Goal: Transaction & Acquisition: Book appointment/travel/reservation

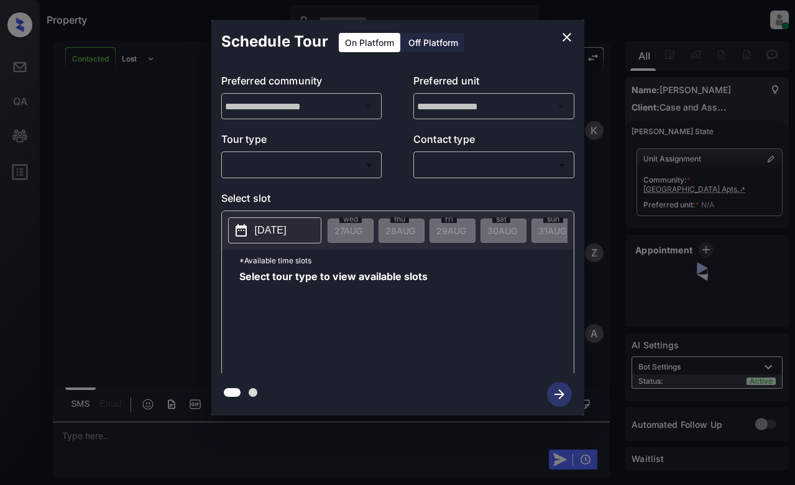
scroll to position [807, 0]
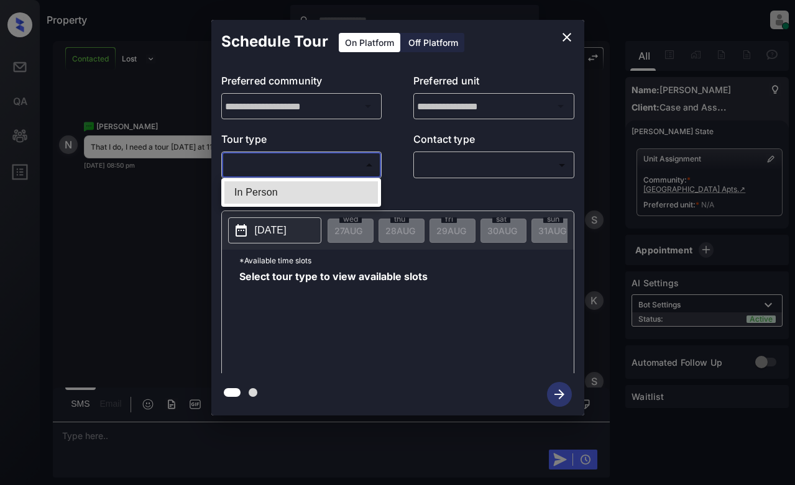
click at [336, 170] on body "Property Dominic Ceralde Online Set yourself offline Set yourself on break Prof…" at bounding box center [397, 242] width 795 height 485
click at [333, 188] on li "In Person" at bounding box center [300, 192] width 153 height 22
type input "********"
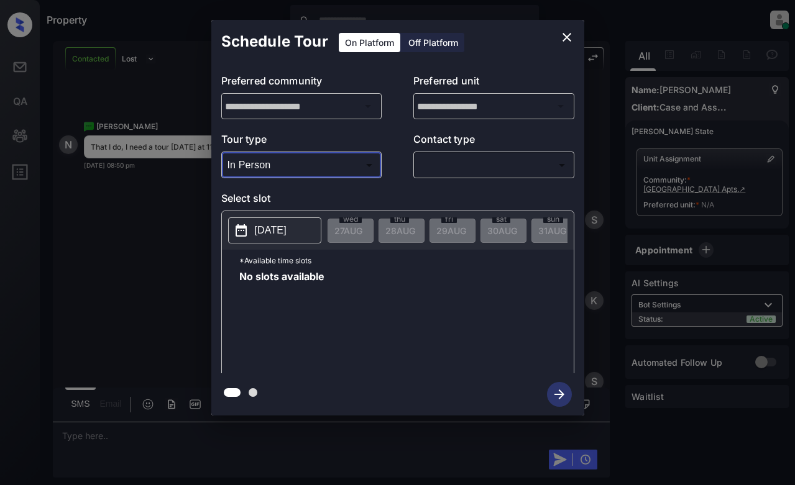
click at [290, 239] on button "2025-08-27" at bounding box center [274, 230] width 93 height 26
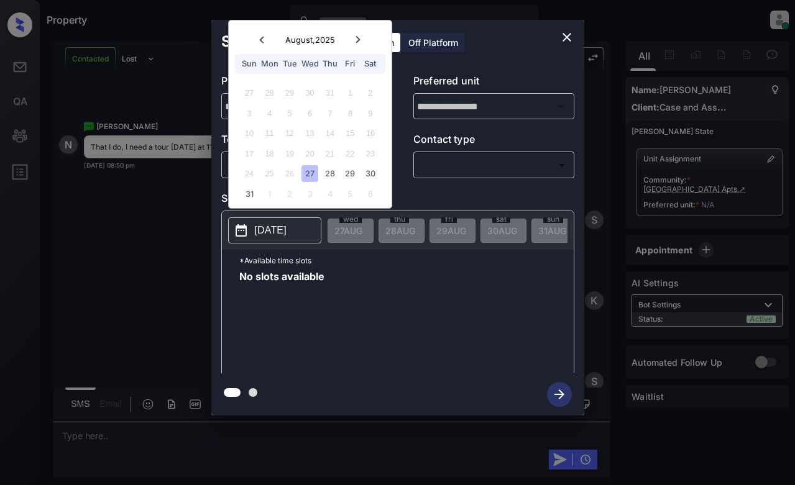
click at [568, 40] on icon "close" at bounding box center [566, 37] width 15 height 15
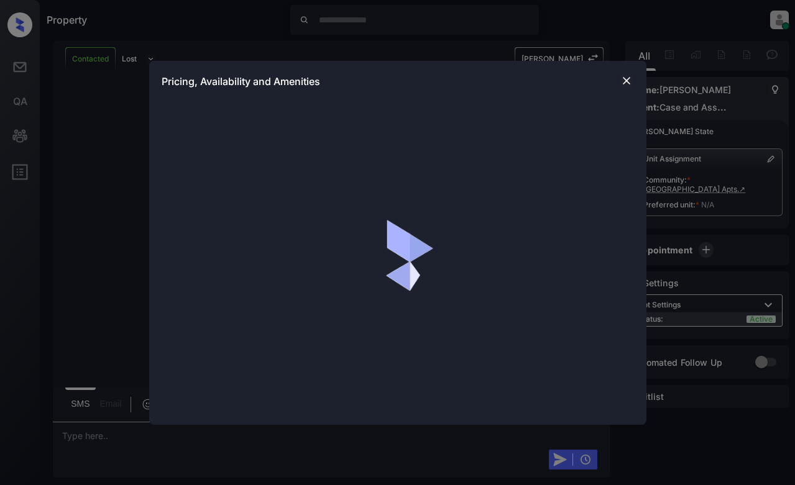
scroll to position [1509, 0]
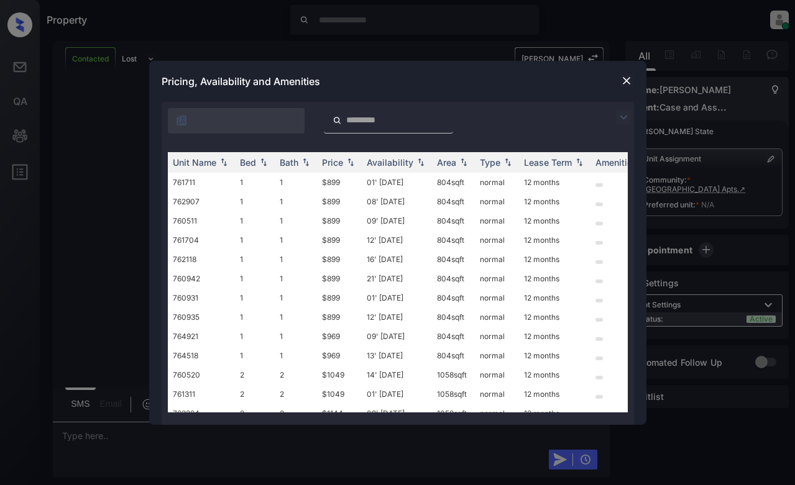
click at [621, 122] on img at bounding box center [623, 117] width 15 height 15
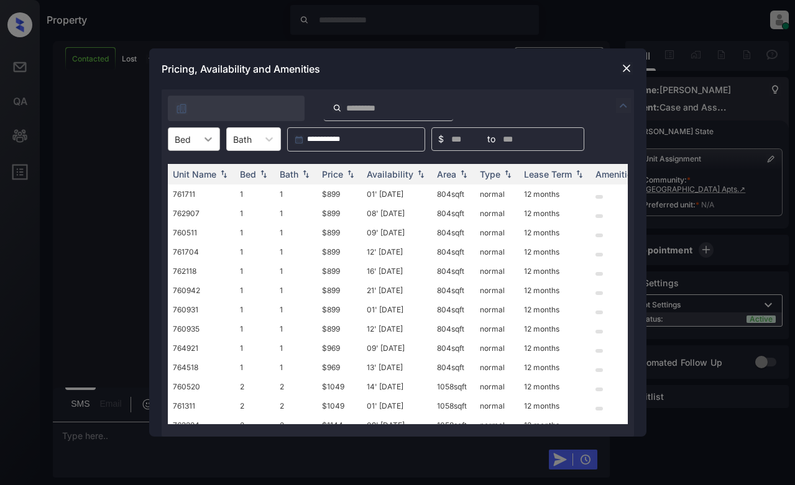
click at [197, 138] on div at bounding box center [208, 139] width 22 height 22
click at [196, 165] on div "1" at bounding box center [194, 169] width 52 height 22
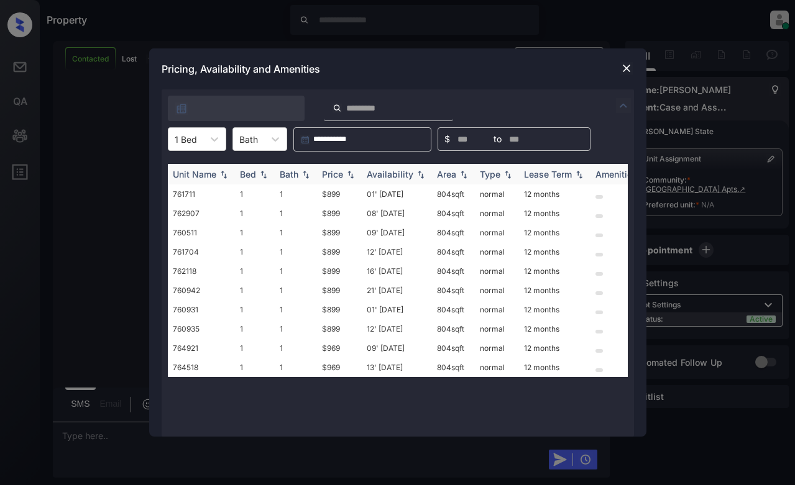
click at [330, 169] on div "Price" at bounding box center [332, 174] width 21 height 11
click at [193, 132] on div "1 Bed" at bounding box center [185, 139] width 35 height 18
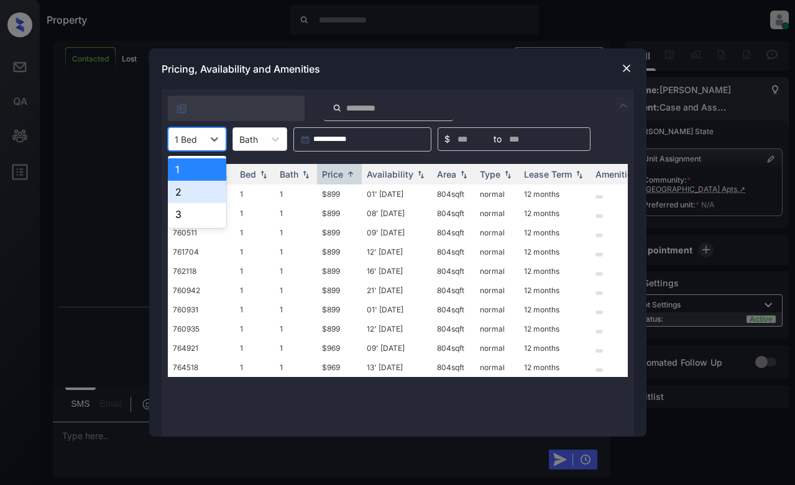
click at [207, 194] on div "2" at bounding box center [197, 192] width 58 height 22
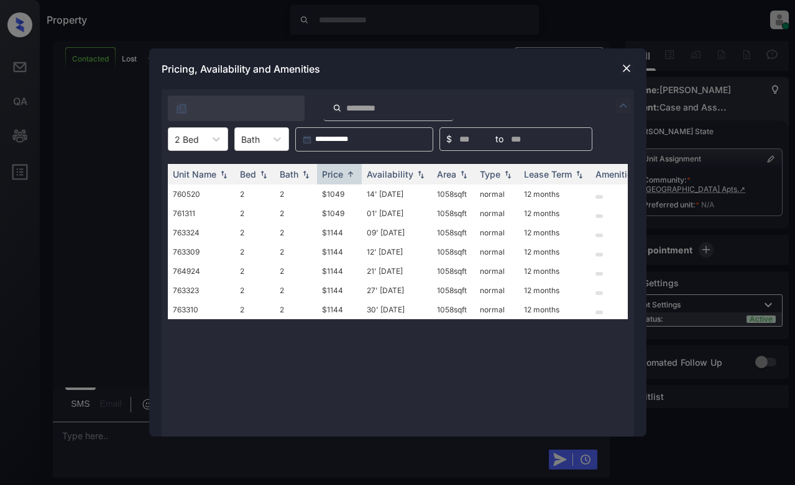
click at [621, 63] on img at bounding box center [626, 68] width 12 height 12
